Goal: Information Seeking & Learning: Compare options

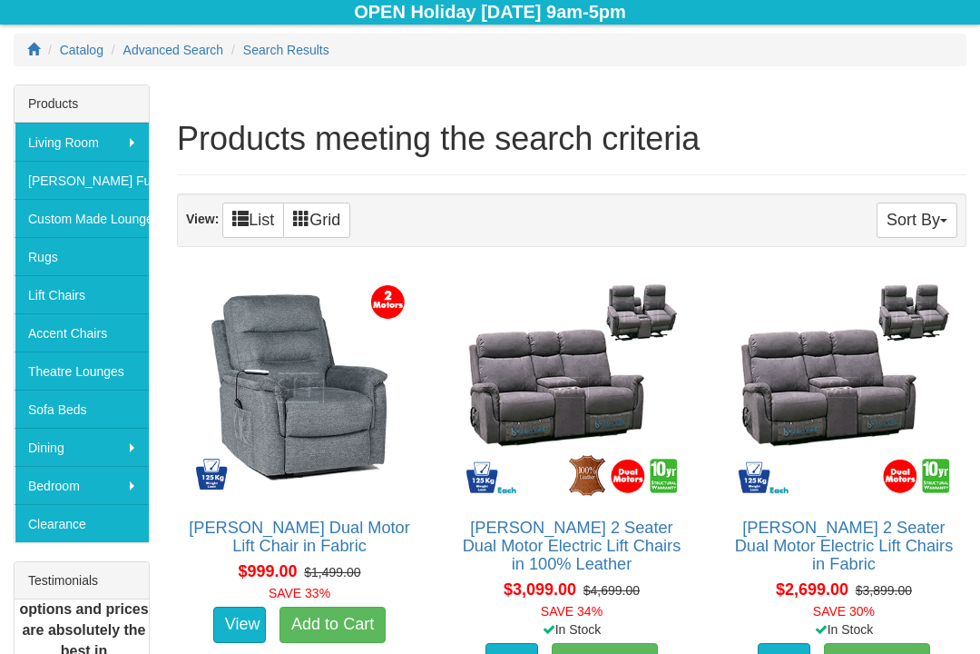
scroll to position [253, 0]
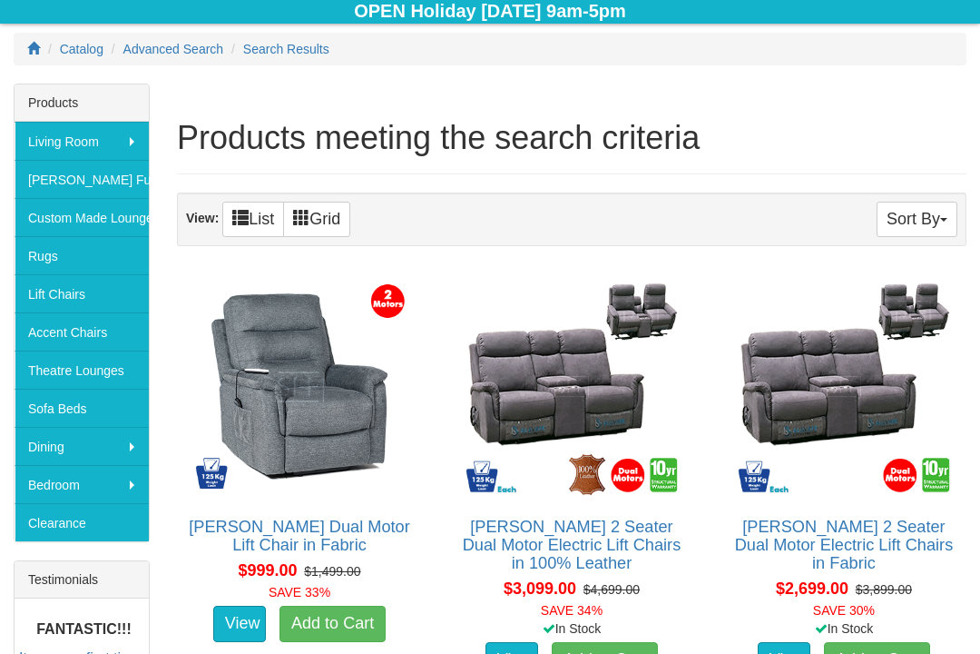
click at [917, 491] on img at bounding box center [844, 386] width 225 height 225
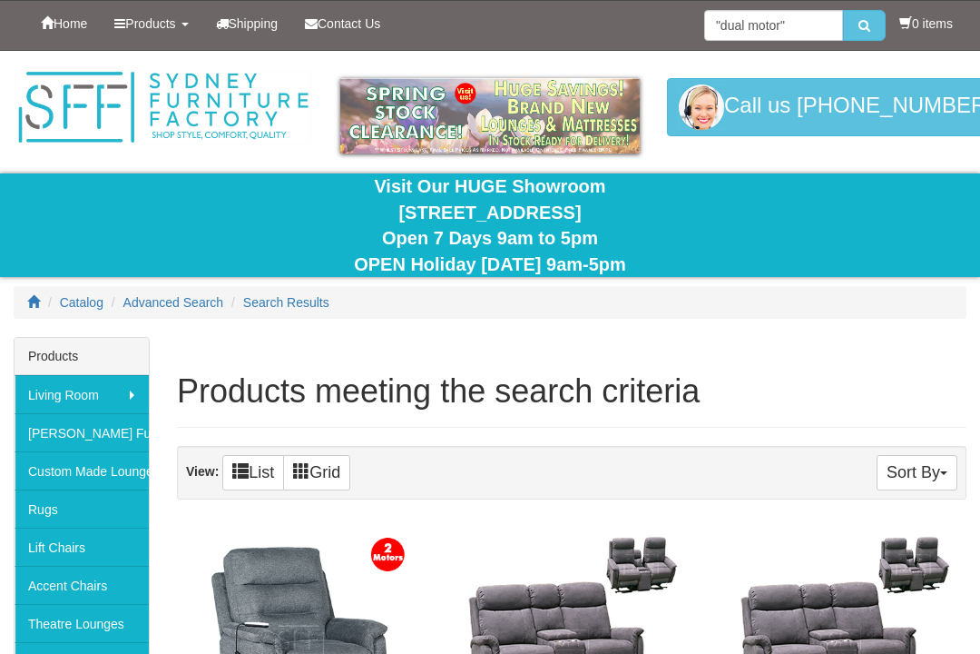
scroll to position [253, 0]
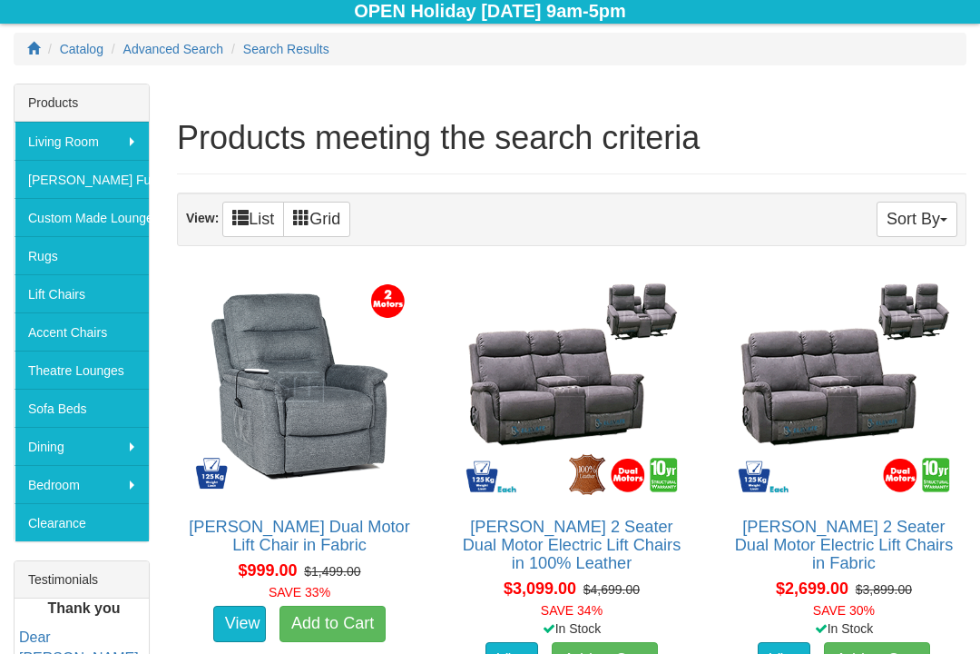
click at [560, 384] on img at bounding box center [571, 386] width 225 height 225
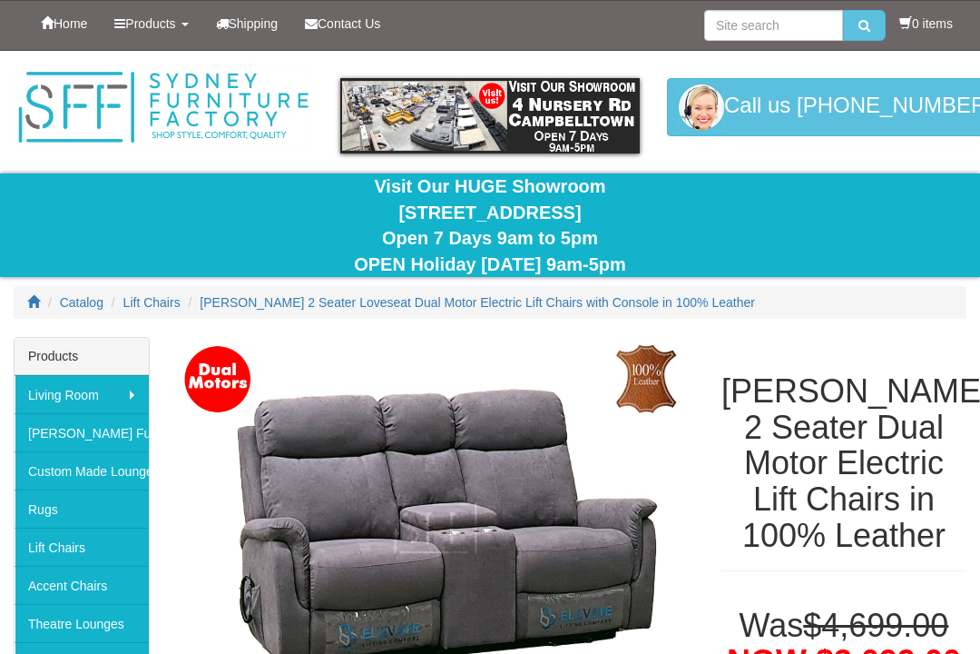
click at [447, 537] on img at bounding box center [435, 528] width 517 height 382
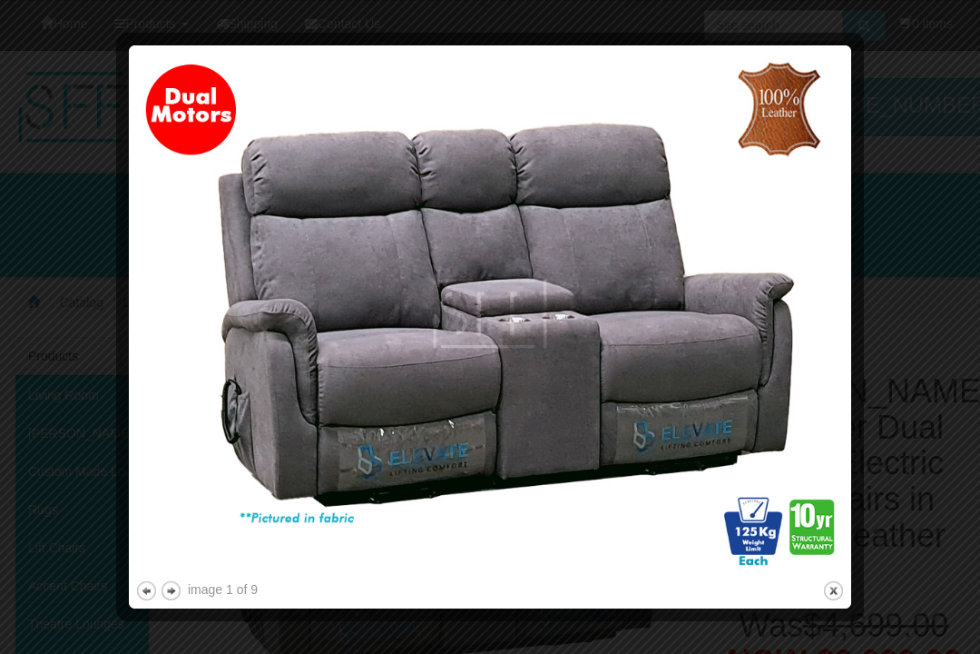
scroll to position [3, 0]
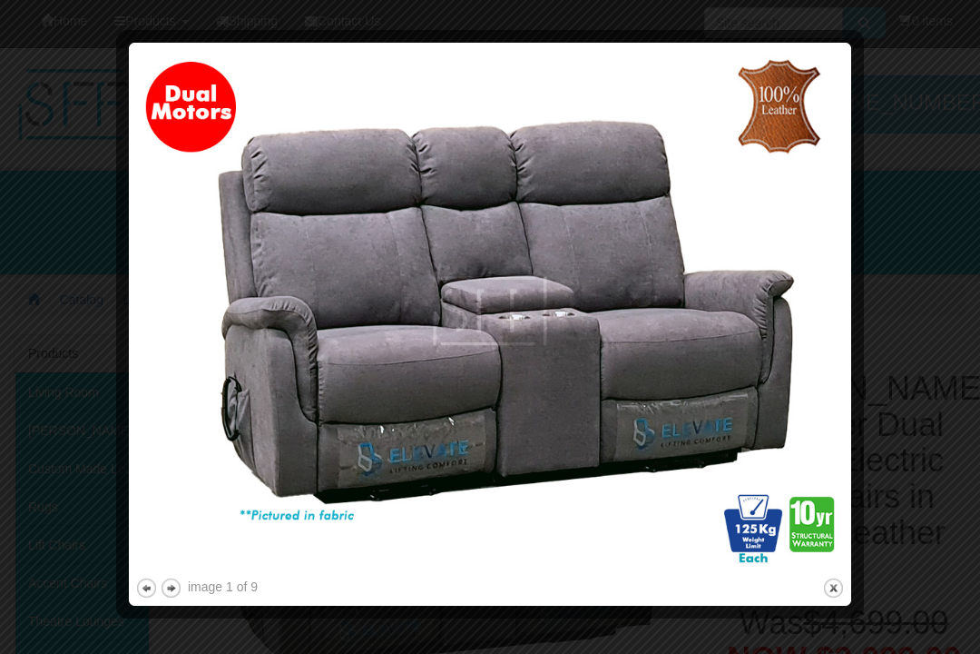
click at [488, 388] on img at bounding box center [490, 311] width 710 height 525
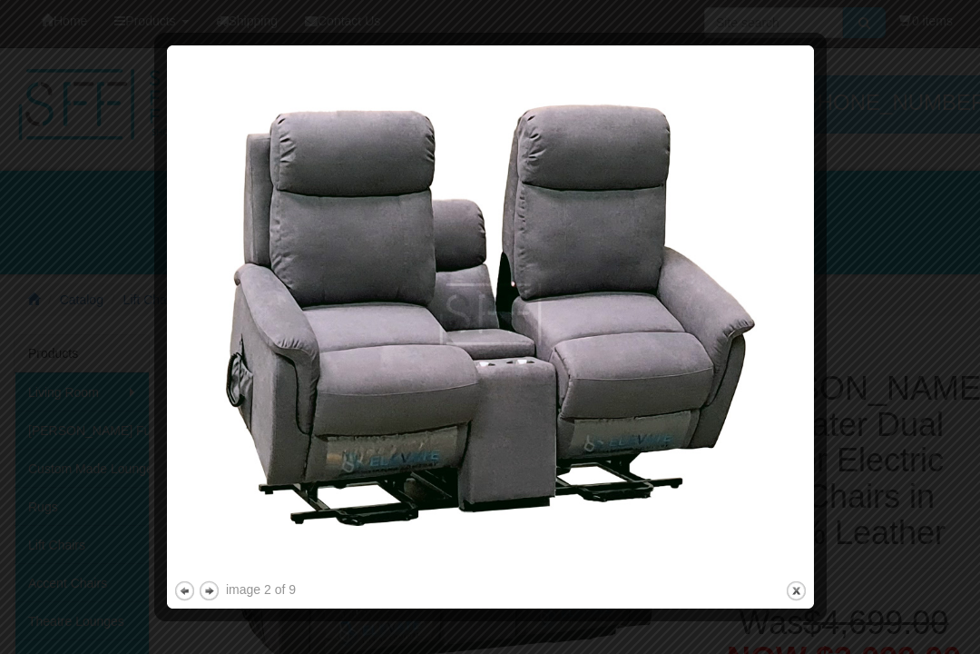
click at [412, 393] on img at bounding box center [490, 314] width 634 height 525
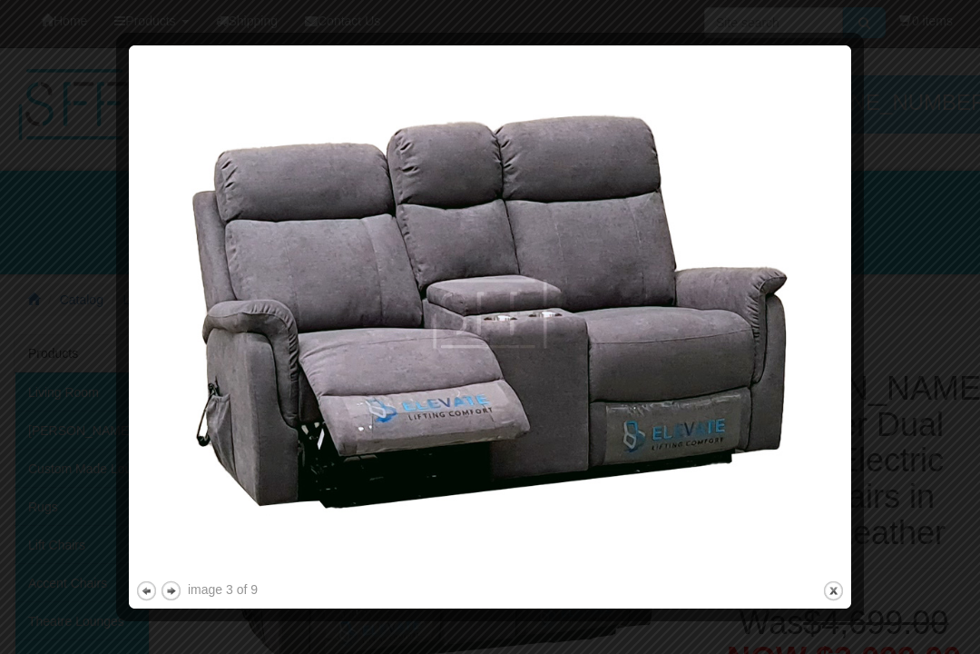
click at [369, 411] on img at bounding box center [490, 314] width 710 height 525
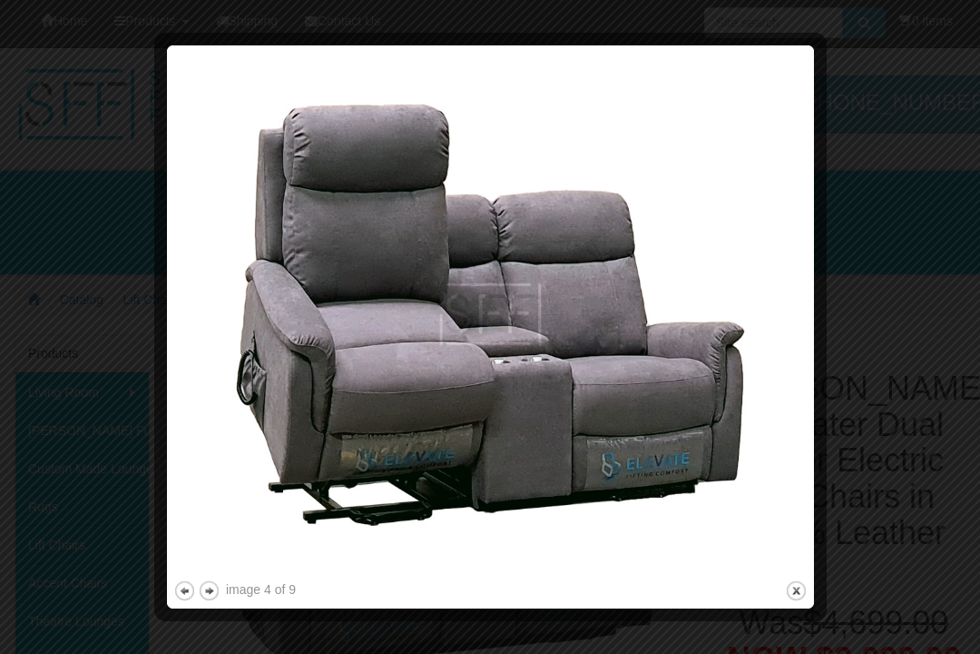
click at [394, 396] on img at bounding box center [490, 314] width 634 height 525
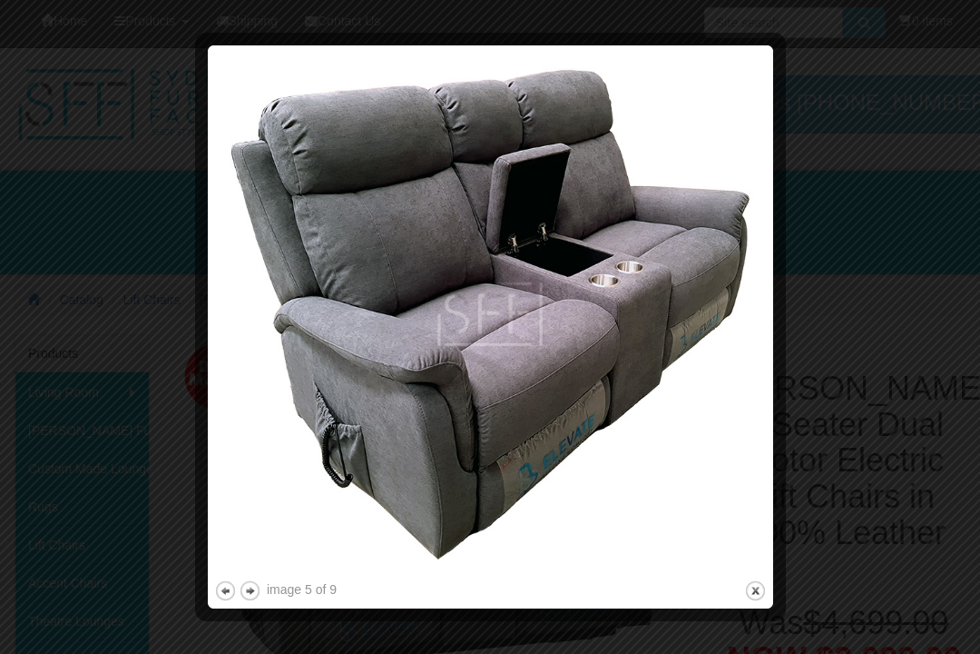
click at [384, 292] on img at bounding box center [490, 314] width 553 height 525
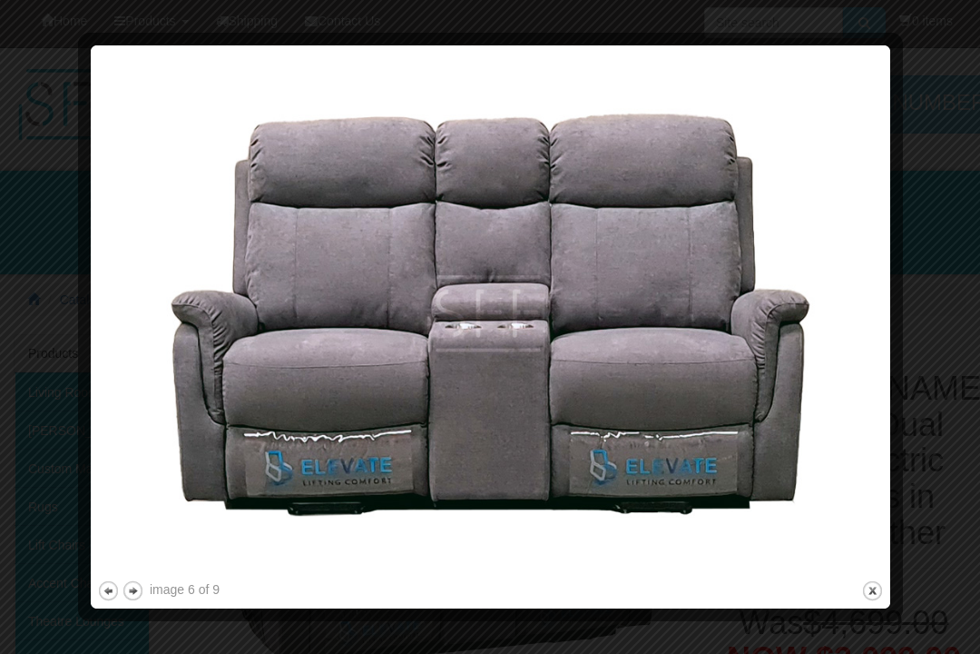
click at [467, 450] on img at bounding box center [490, 314] width 787 height 525
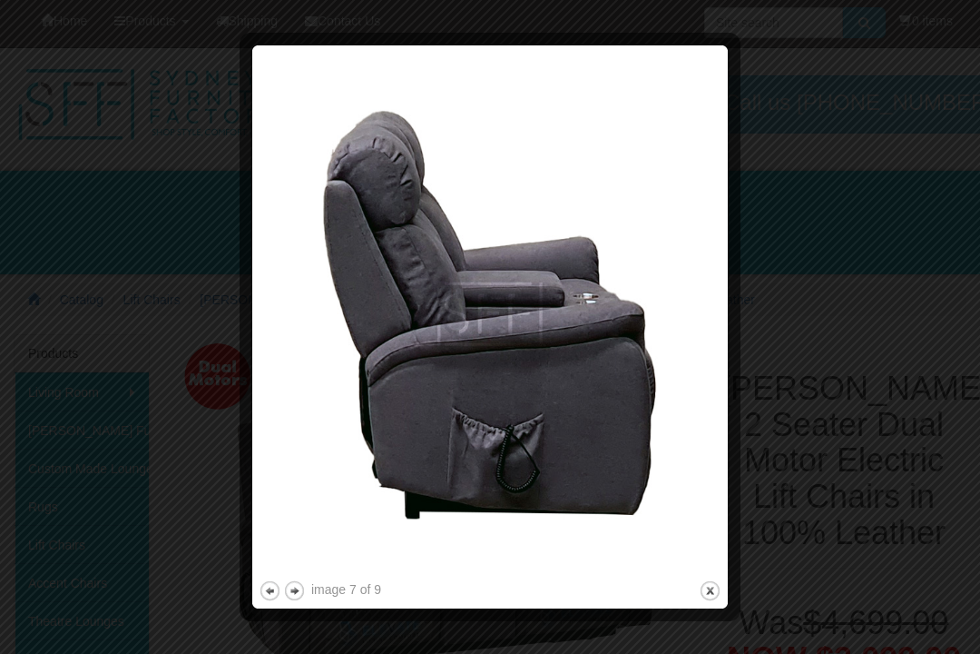
click at [592, 337] on img at bounding box center [490, 314] width 463 height 525
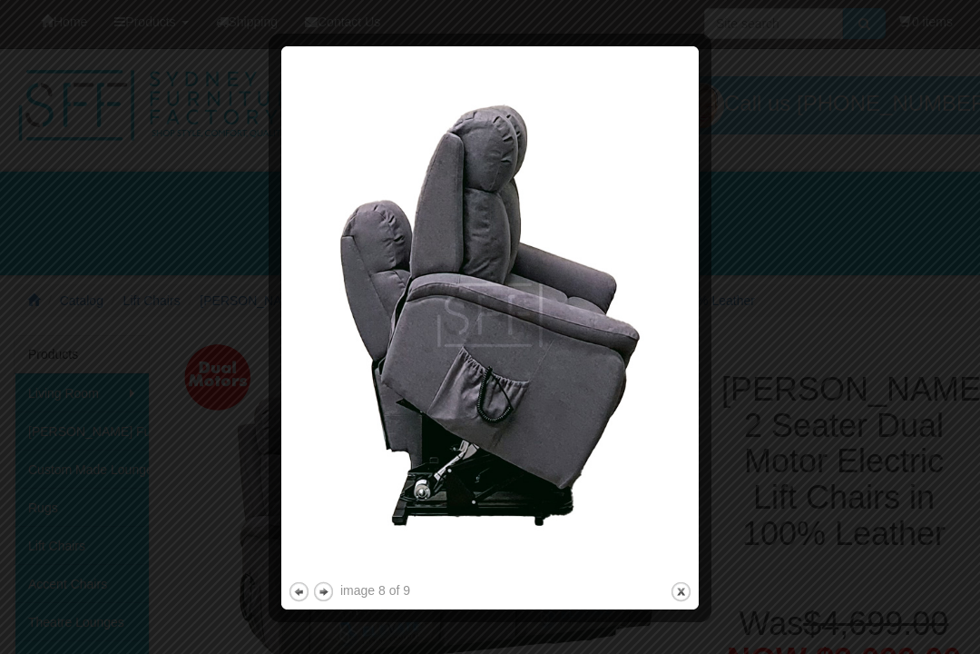
scroll to position [0, 0]
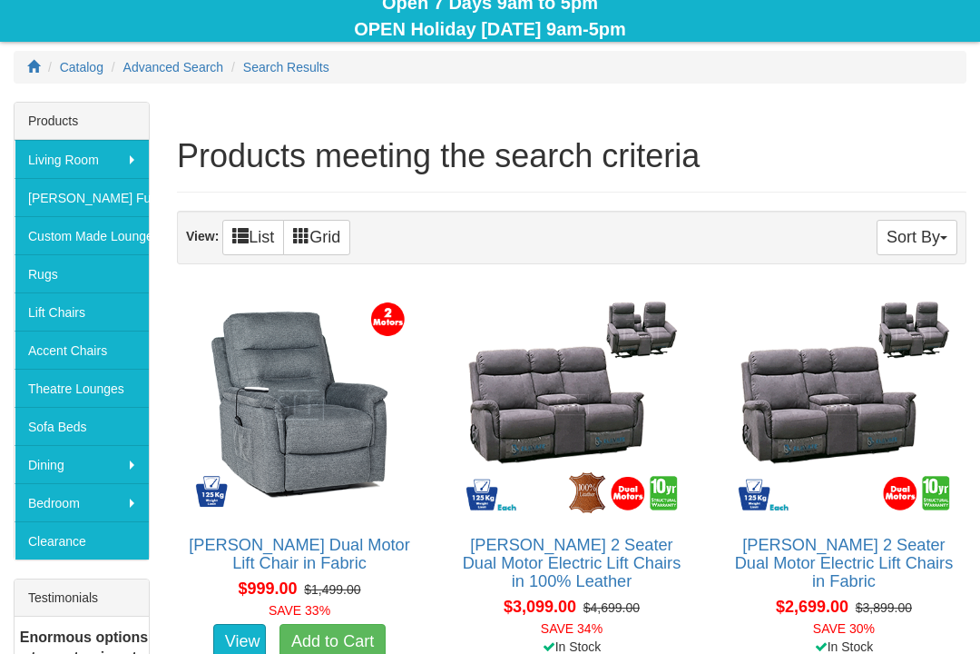
scroll to position [237, 0]
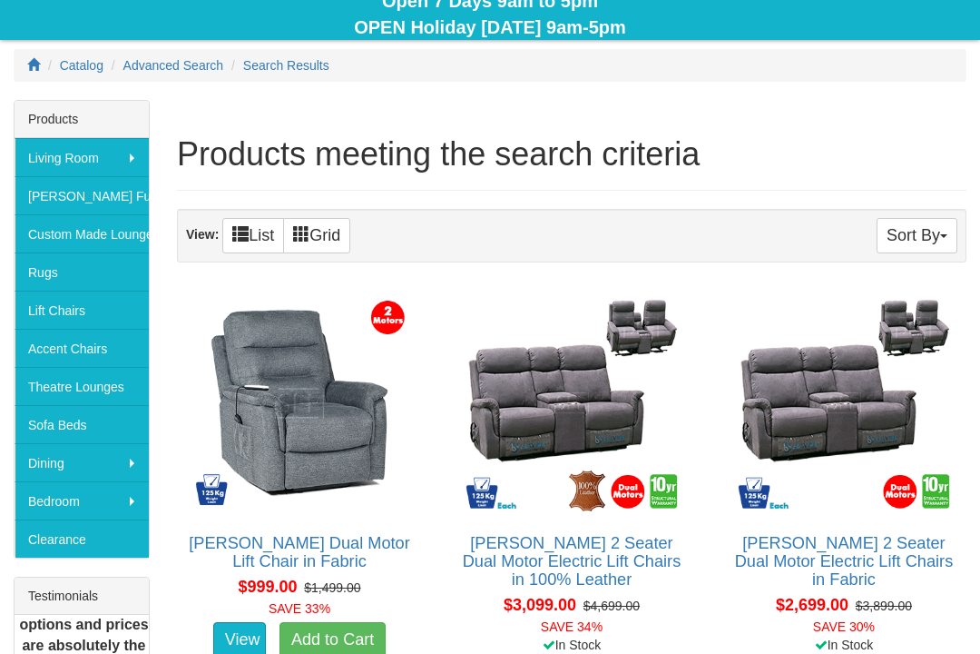
click at [558, 423] on img at bounding box center [571, 402] width 225 height 225
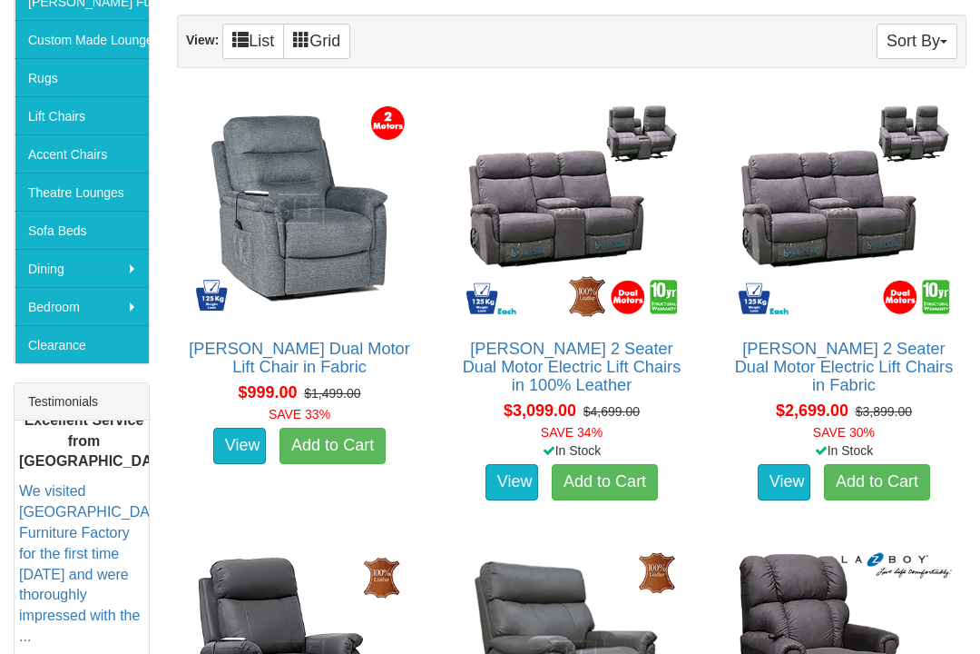
scroll to position [446, 0]
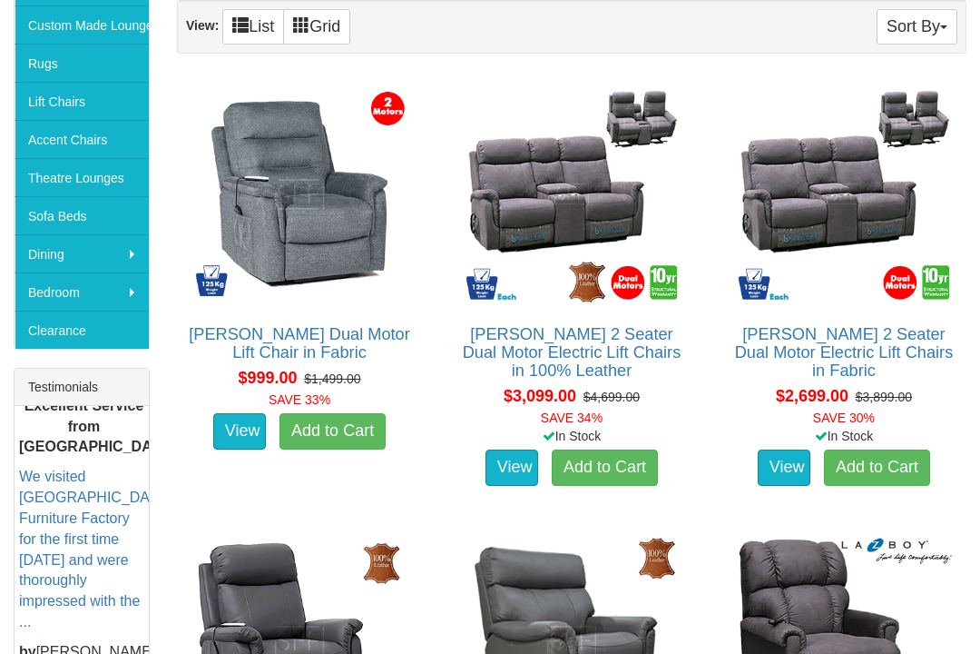
click at [546, 223] on img at bounding box center [571, 194] width 225 height 225
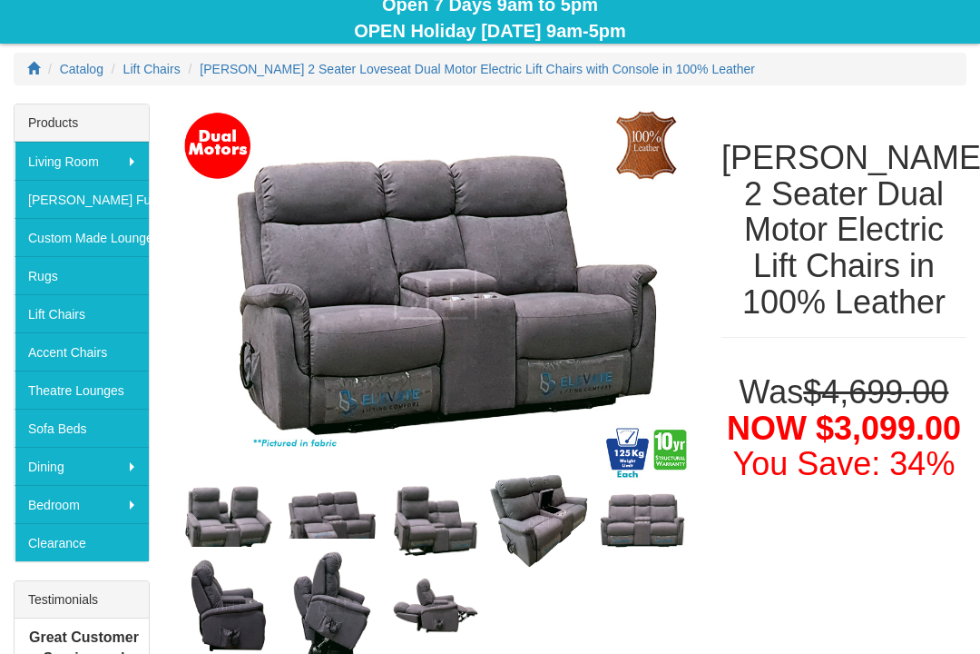
scroll to position [234, 0]
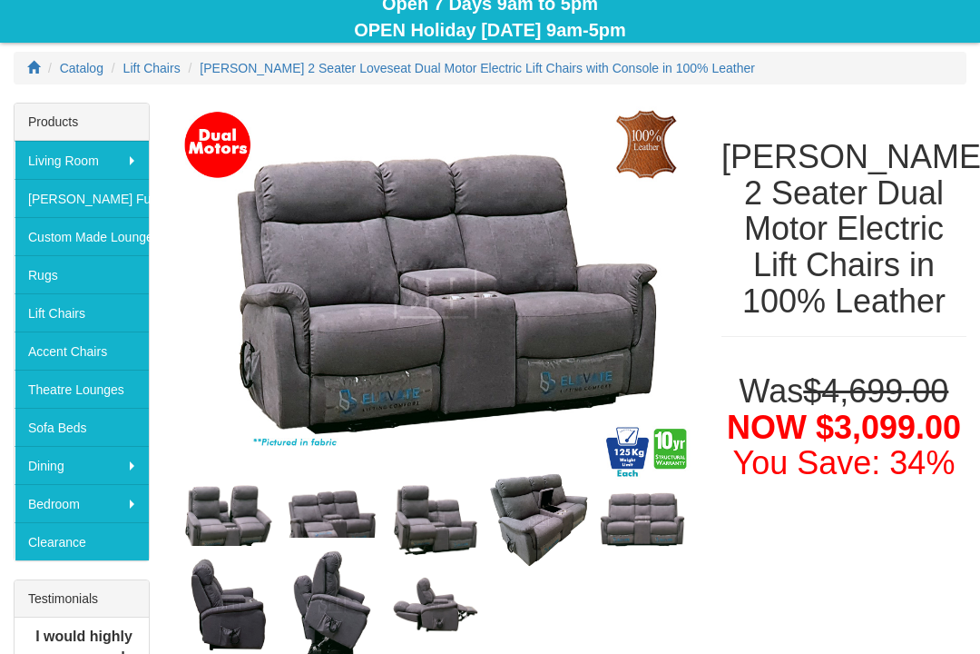
click at [227, 529] on img at bounding box center [228, 519] width 103 height 85
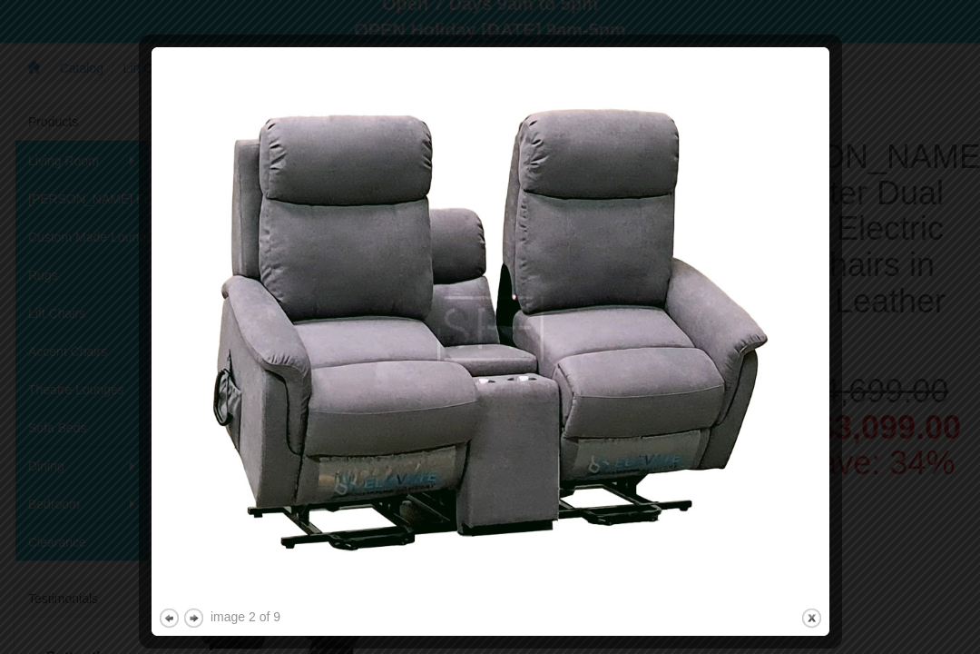
click at [322, 395] on img at bounding box center [490, 329] width 665 height 550
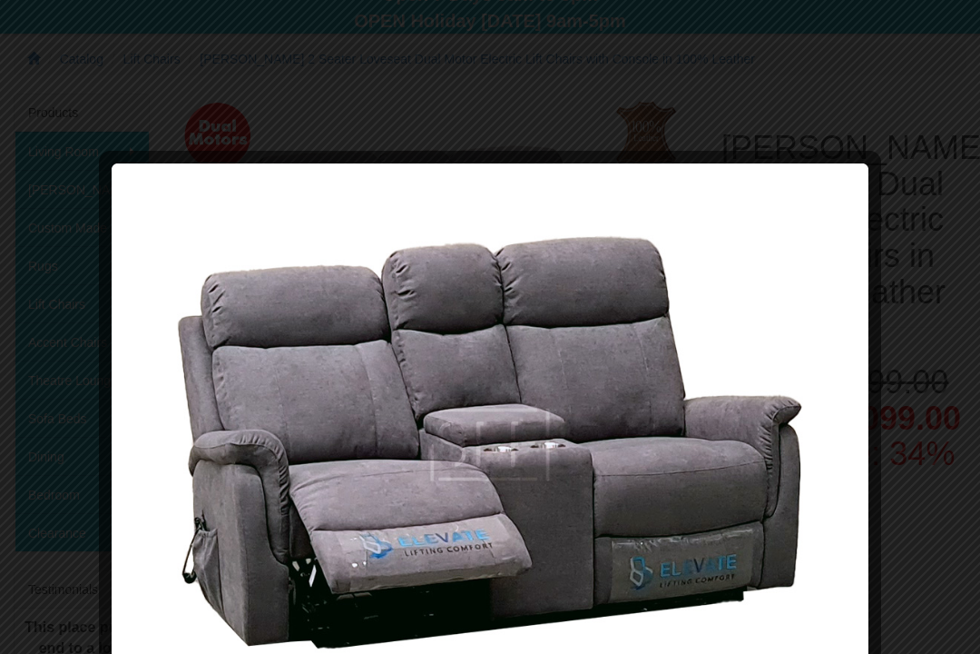
scroll to position [248, 0]
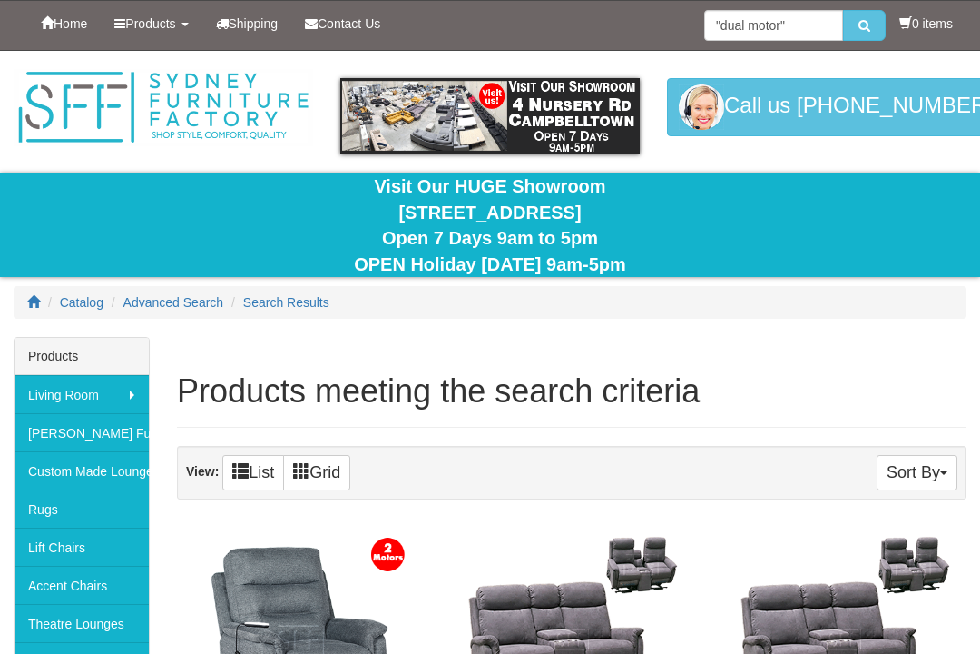
scroll to position [473, 0]
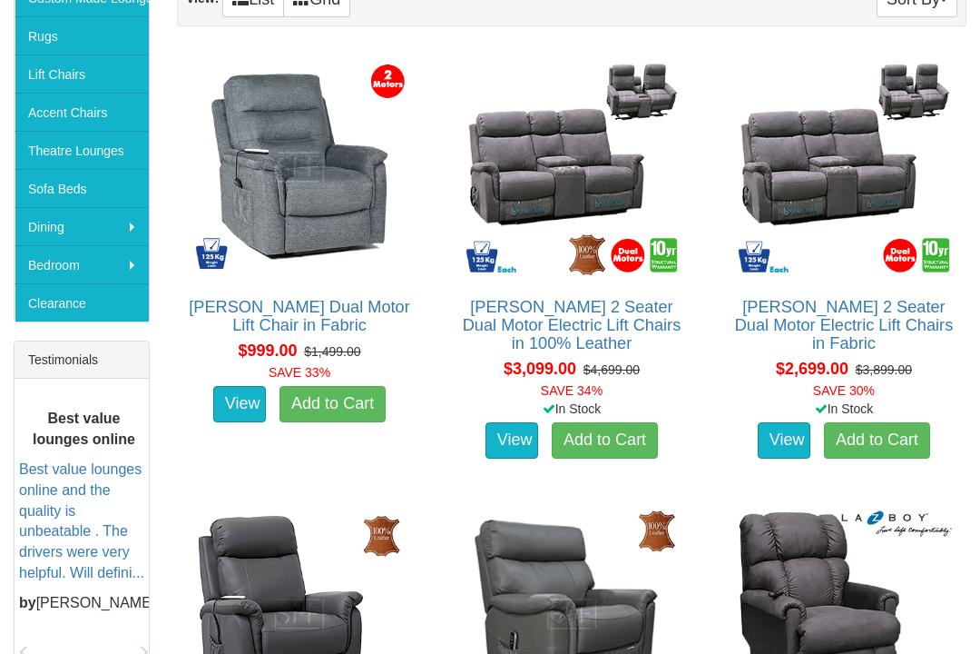
click at [556, 197] on img at bounding box center [571, 166] width 225 height 225
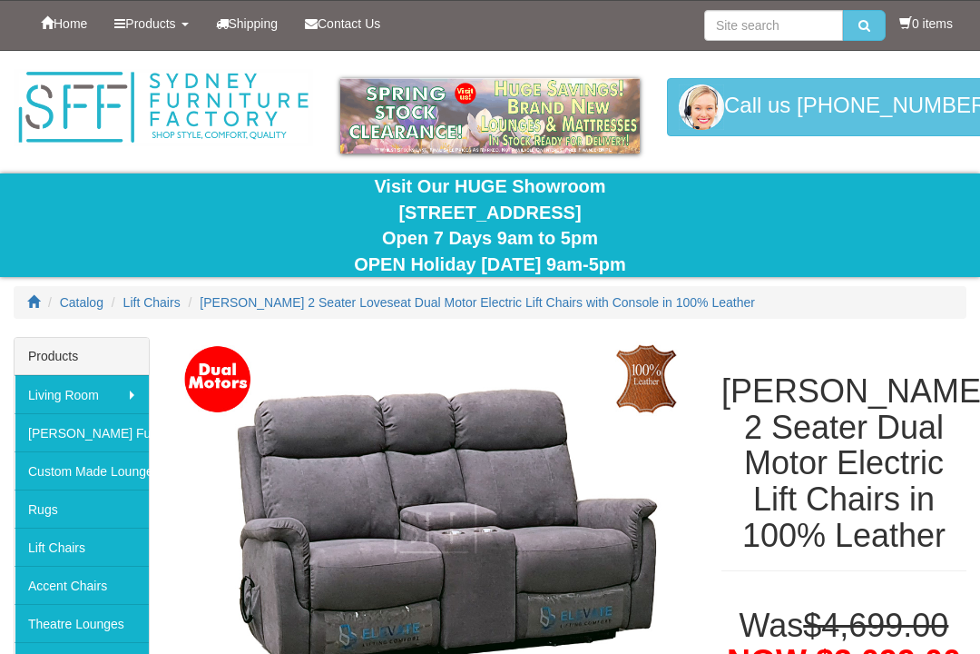
click at [468, 547] on img at bounding box center [435, 528] width 517 height 382
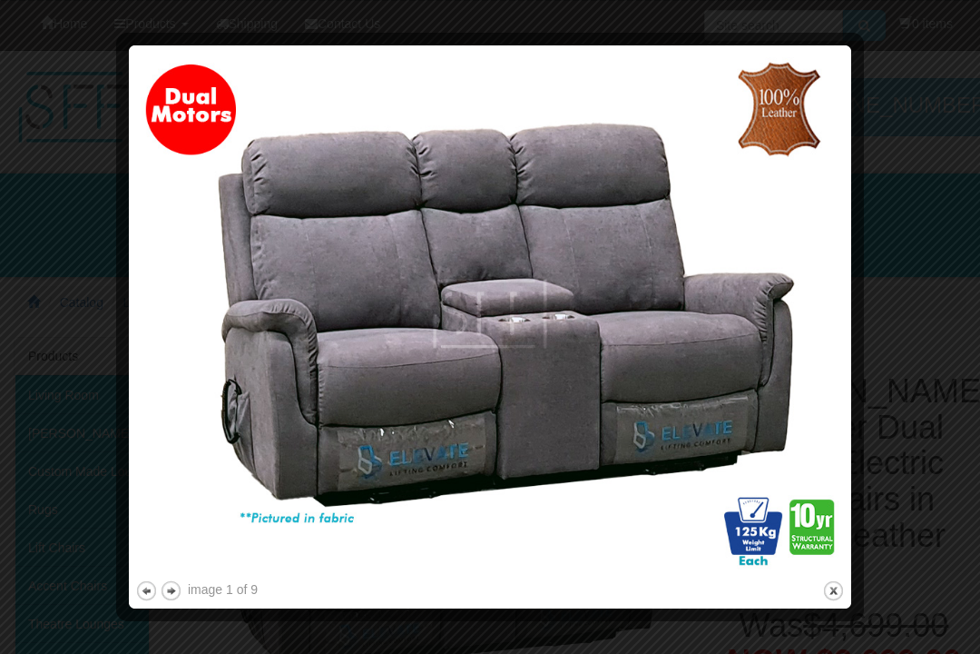
click at [460, 454] on img at bounding box center [490, 314] width 710 height 525
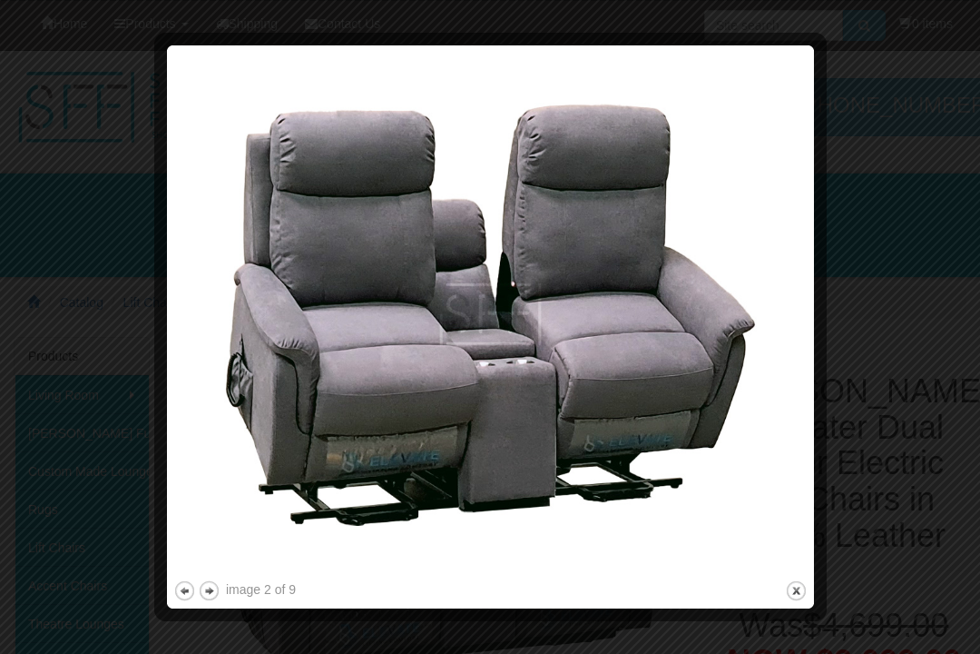
click at [658, 411] on img at bounding box center [490, 314] width 634 height 525
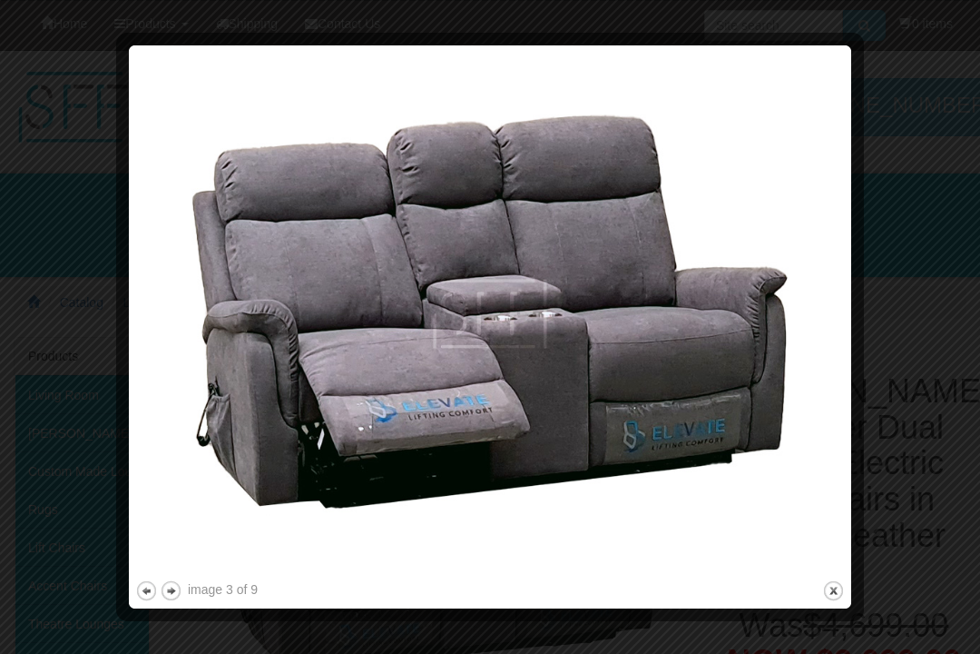
click at [472, 449] on img at bounding box center [490, 314] width 710 height 525
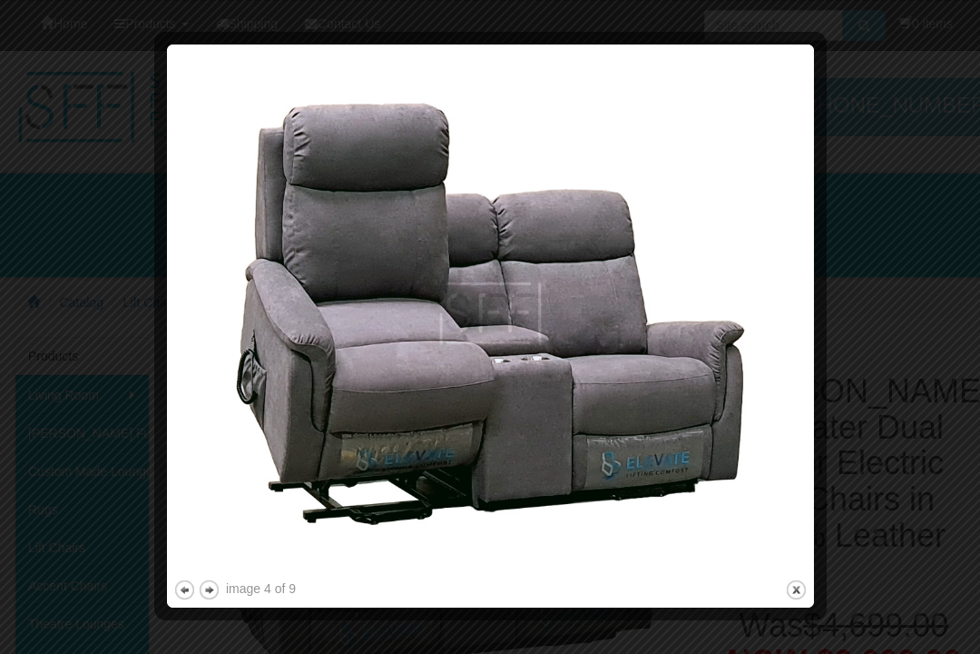
click at [360, 327] on img at bounding box center [490, 313] width 634 height 525
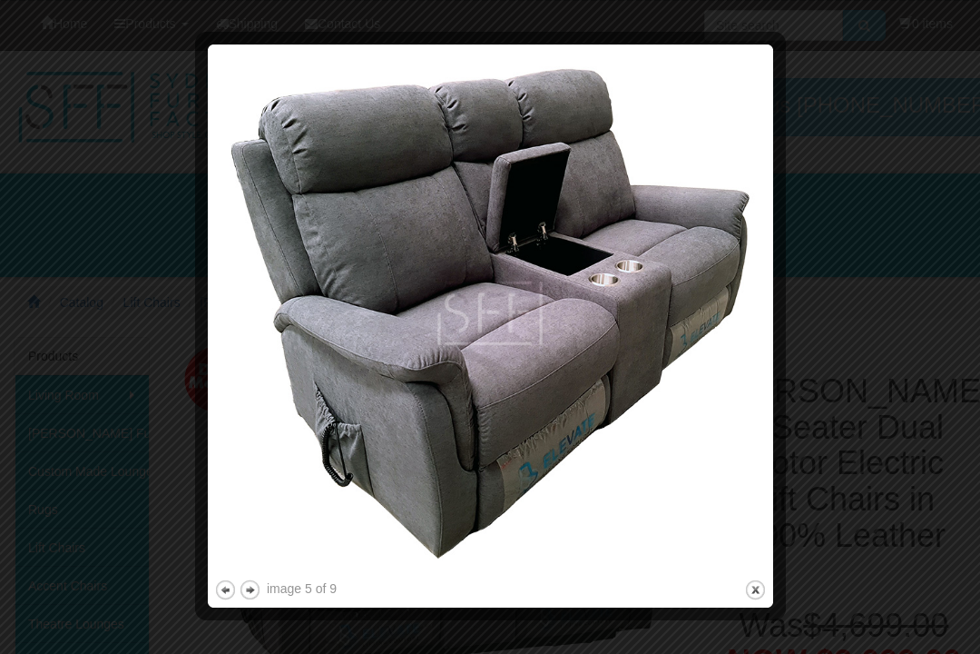
click at [439, 390] on img at bounding box center [490, 313] width 553 height 525
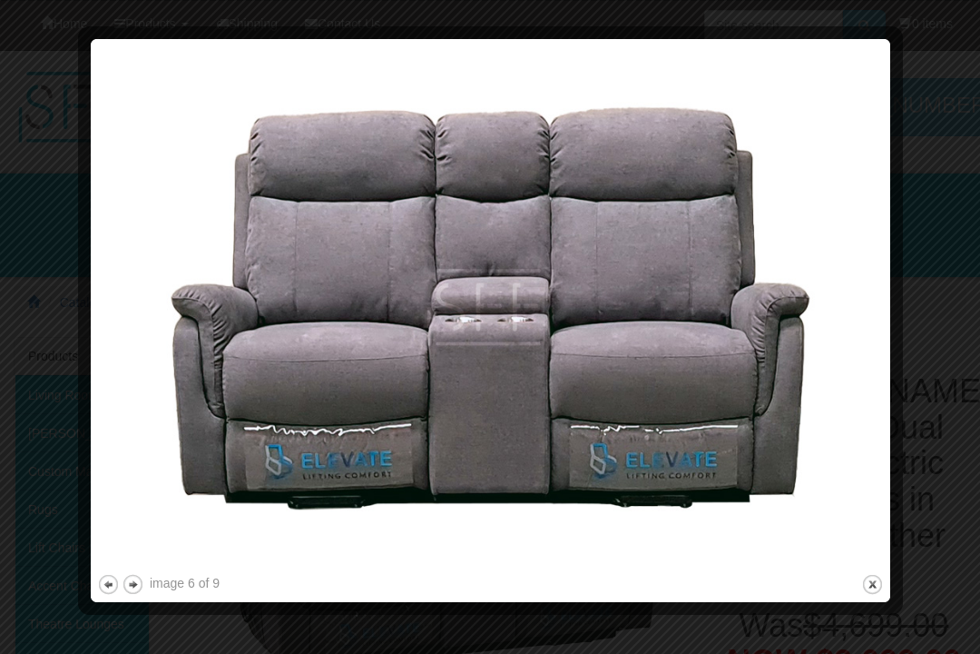
click at [792, 567] on img at bounding box center [490, 307] width 787 height 525
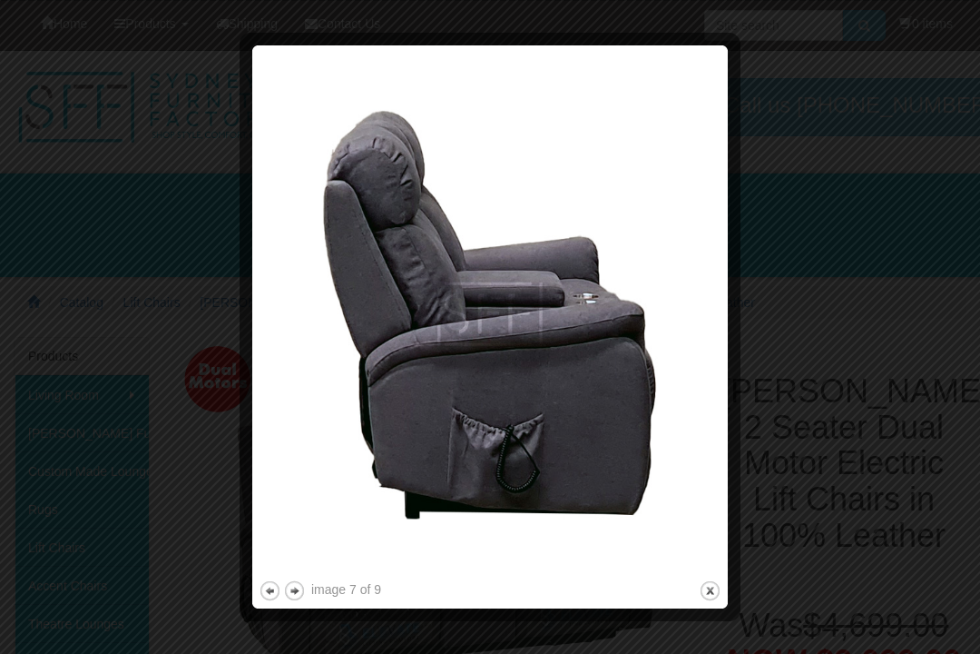
click at [613, 495] on img at bounding box center [490, 314] width 463 height 525
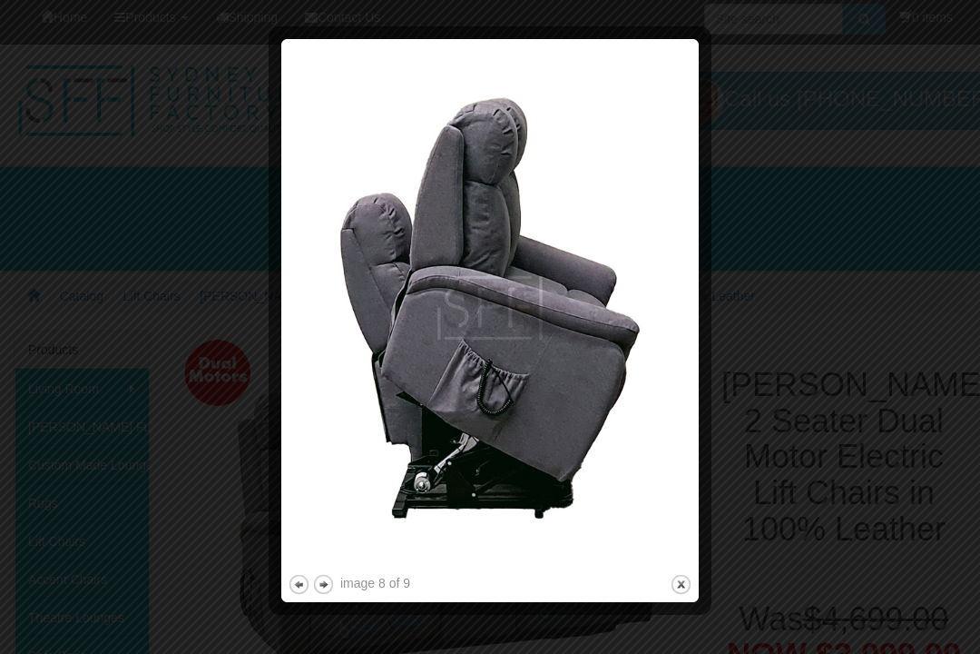
scroll to position [10, 0]
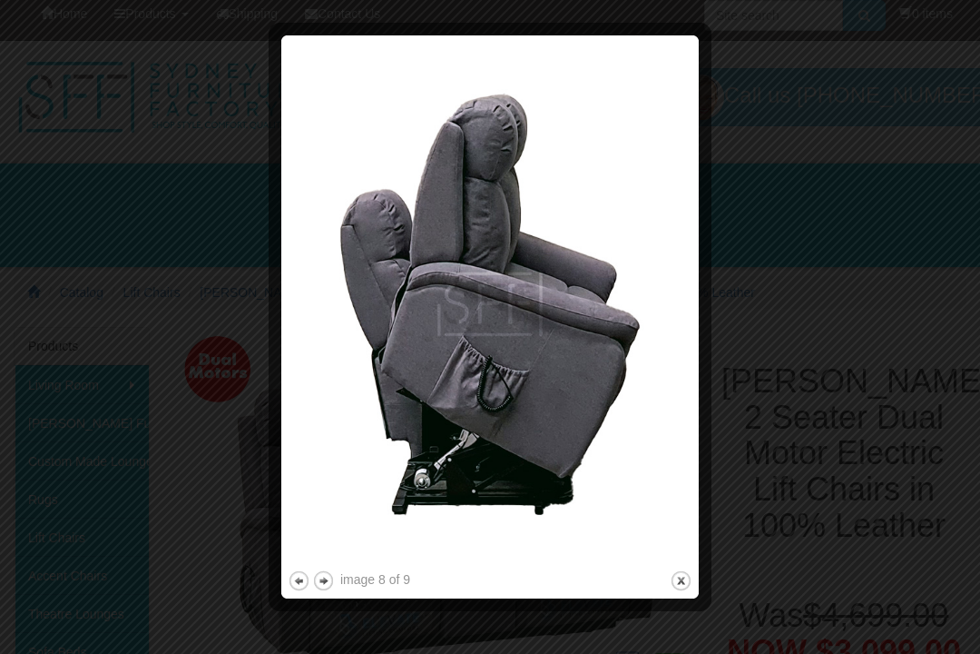
click at [539, 476] on img at bounding box center [490, 304] width 405 height 525
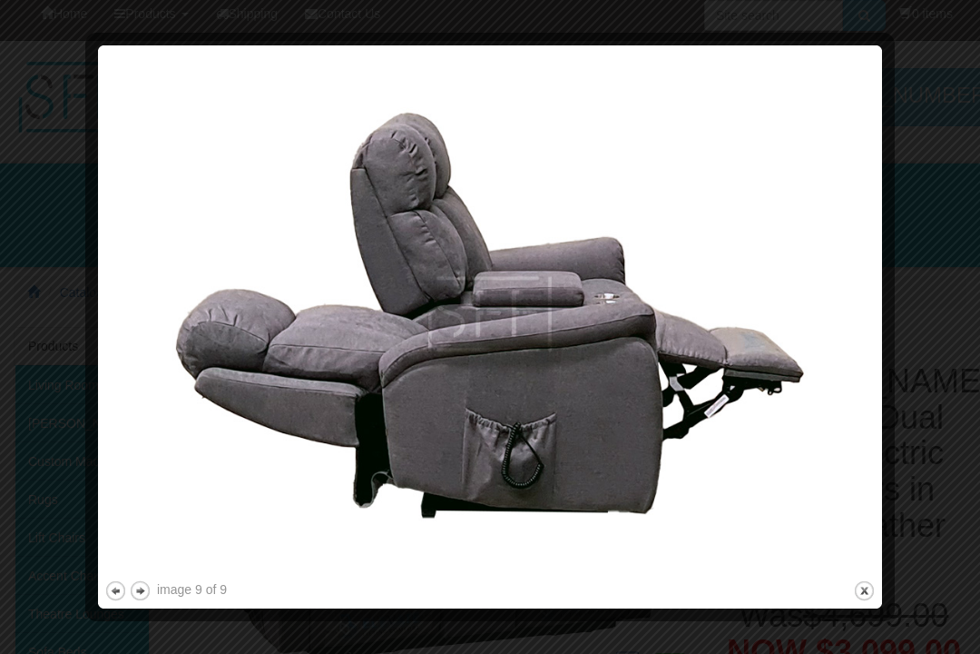
click at [636, 438] on img at bounding box center [490, 314] width 772 height 525
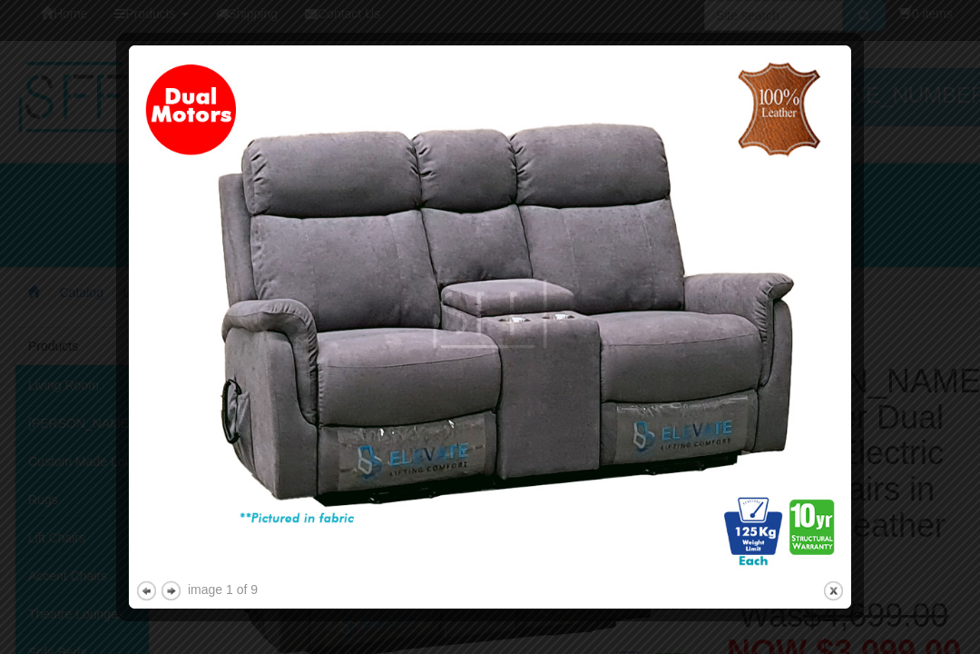
click at [514, 406] on img at bounding box center [490, 314] width 710 height 525
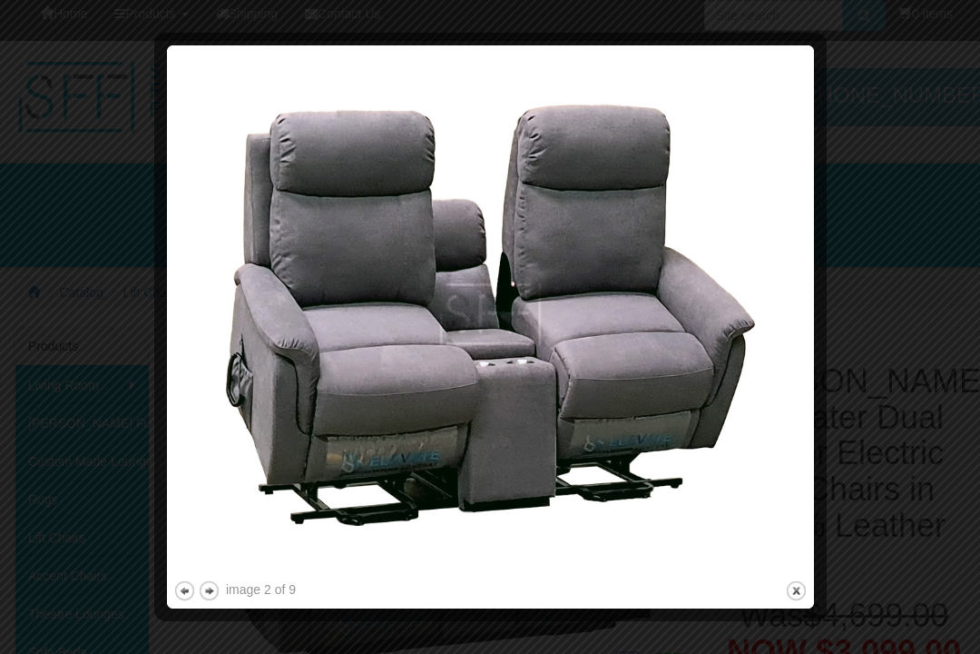
click at [485, 413] on img at bounding box center [490, 314] width 634 height 525
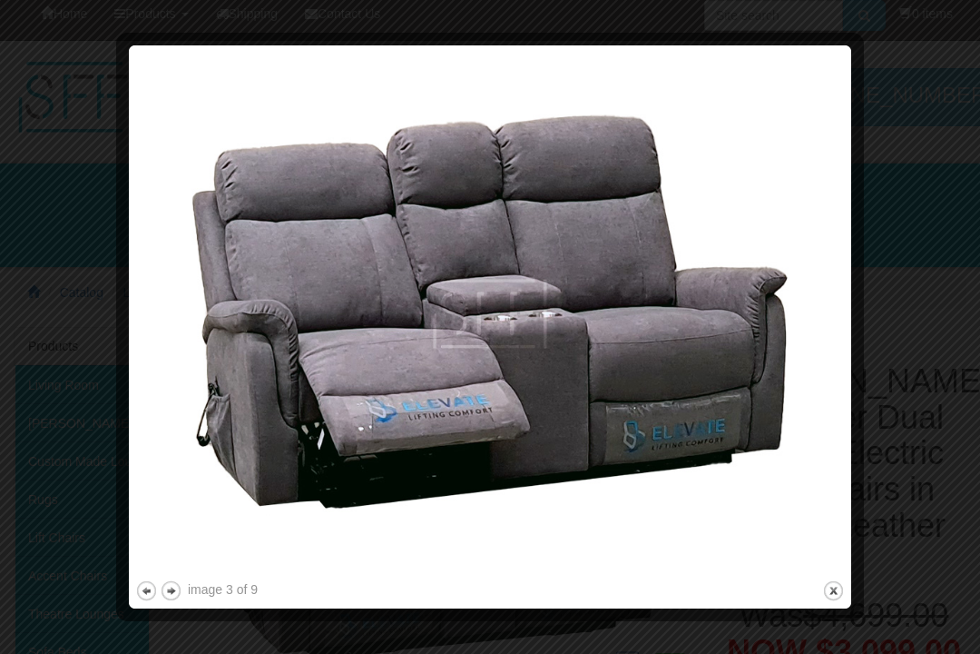
scroll to position [0, 0]
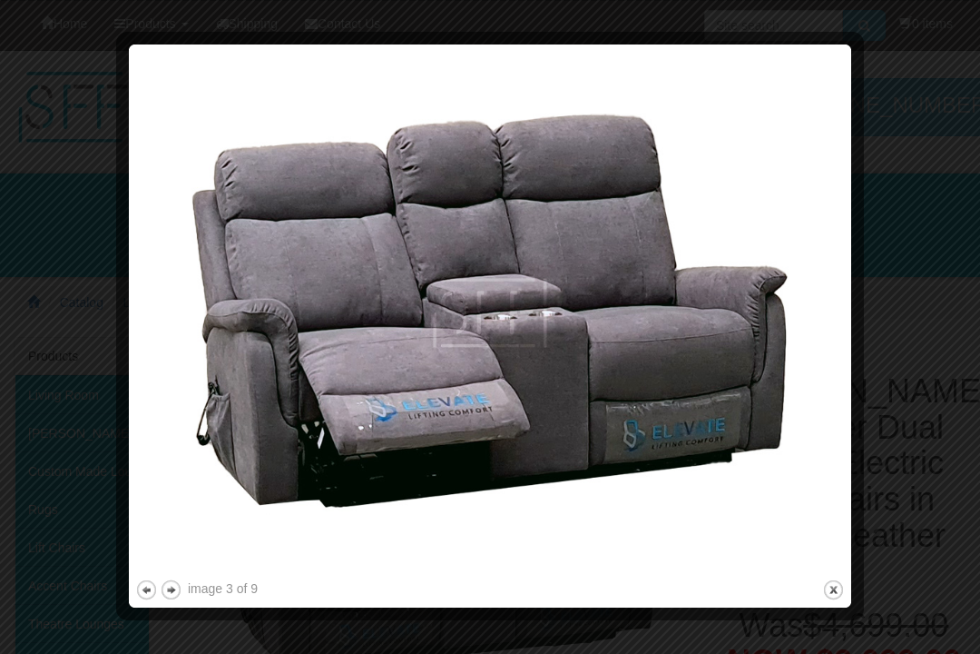
click at [400, 420] on img at bounding box center [490, 313] width 710 height 525
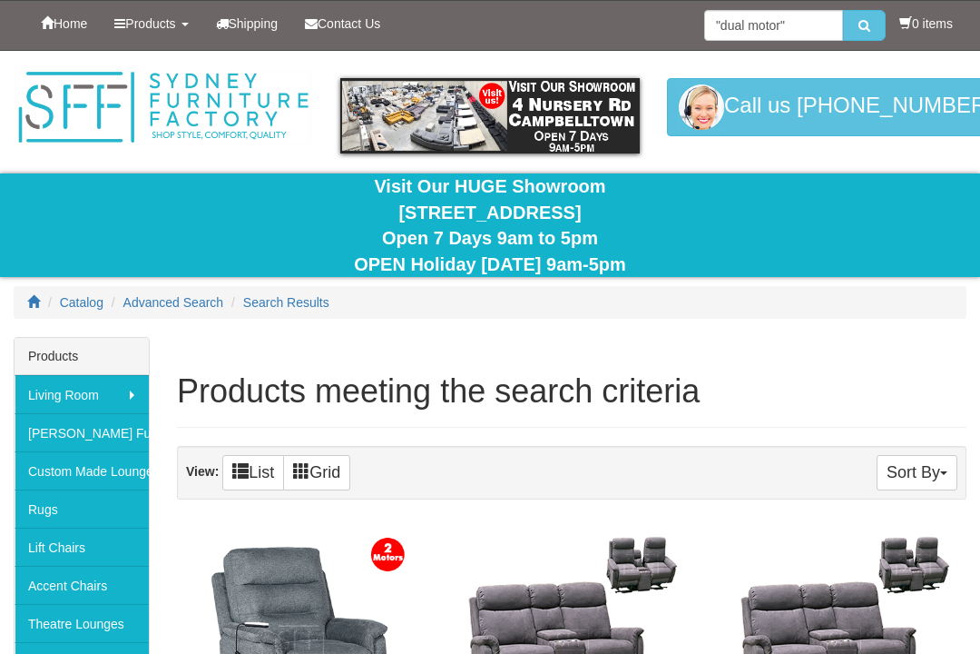
scroll to position [473, 0]
